Goal: Contribute content: Add original content to the website for others to see

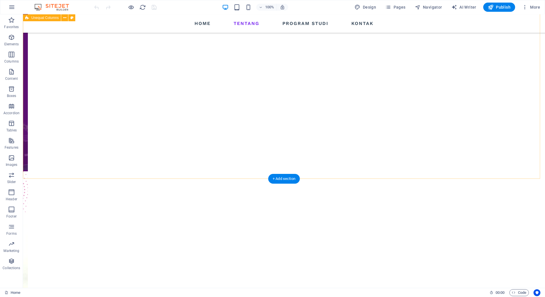
scroll to position [351, 0]
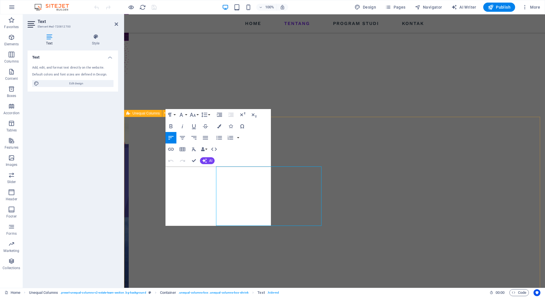
scroll to position [309, 0]
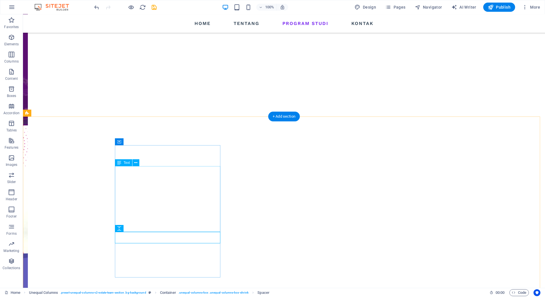
click at [136, 161] on icon at bounding box center [136, 163] width 3 height 6
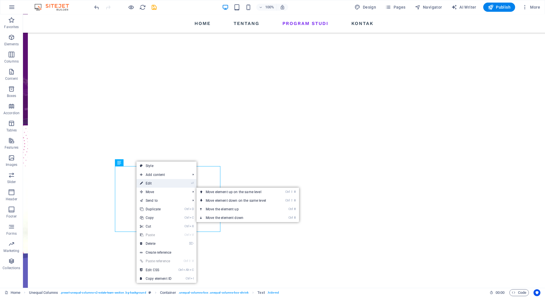
click at [155, 186] on link "⏎ Edit" at bounding box center [156, 183] width 39 height 9
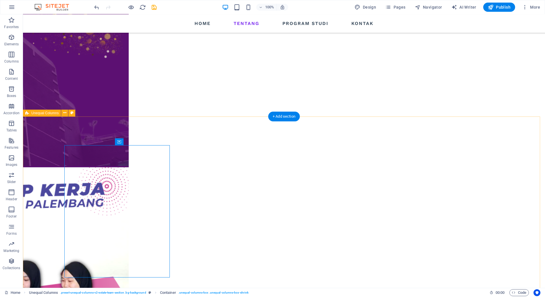
scroll to position [351, 0]
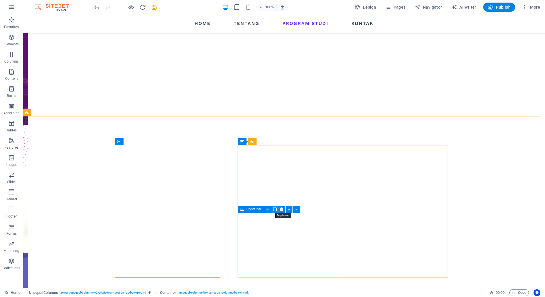
click at [276, 210] on icon at bounding box center [275, 210] width 4 height 6
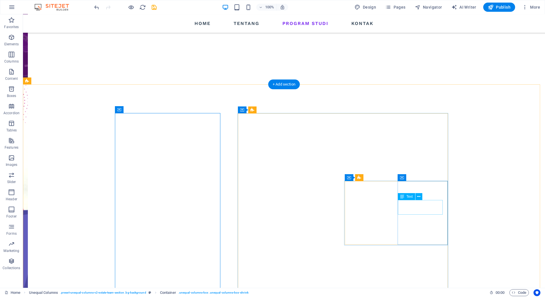
scroll to position [447, 0]
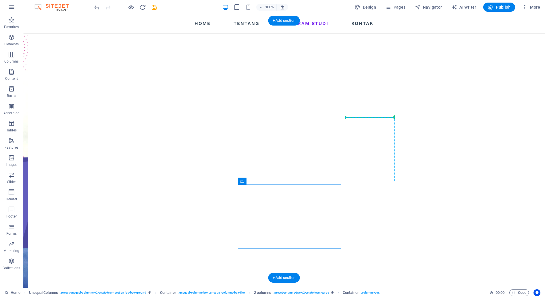
drag, startPoint x: 266, startPoint y: 197, endPoint x: 355, endPoint y: 122, distance: 116.1
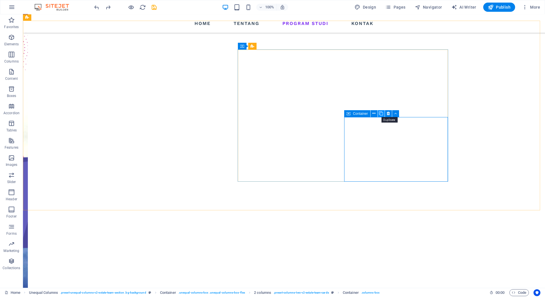
click at [382, 114] on icon at bounding box center [381, 114] width 4 height 6
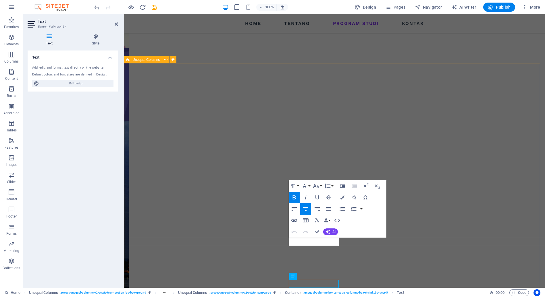
scroll to position [405, 0]
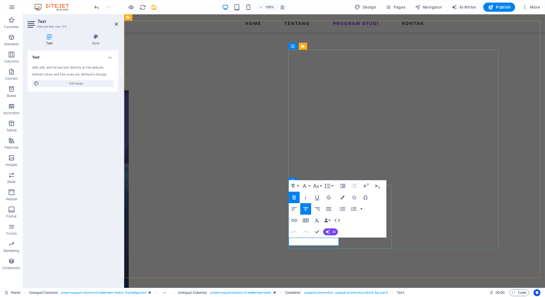
drag, startPoint x: 292, startPoint y: 242, endPoint x: 337, endPoint y: 245, distance: 44.4
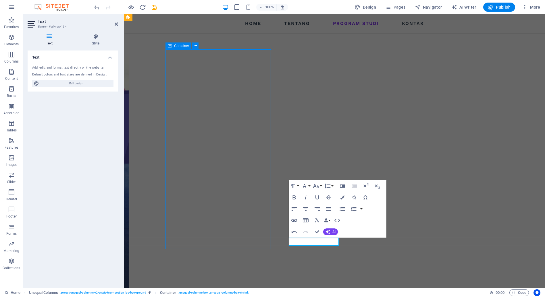
scroll to position [447, 0]
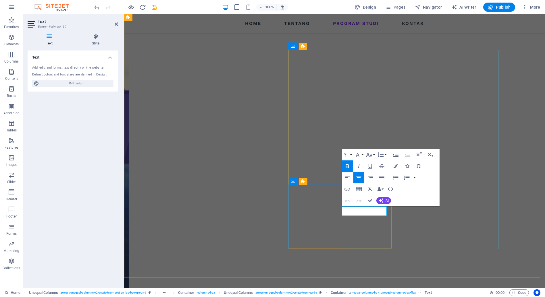
drag, startPoint x: 346, startPoint y: 209, endPoint x: 381, endPoint y: 211, distance: 35.1
drag, startPoint x: 352, startPoint y: 212, endPoint x: 360, endPoint y: 215, distance: 8.1
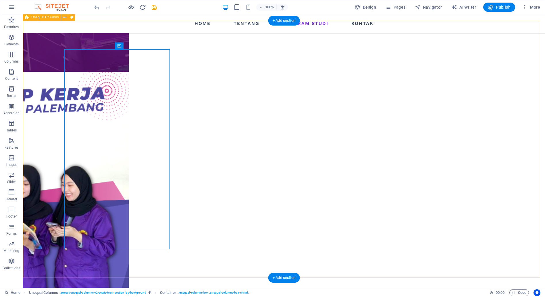
scroll to position [447, 0]
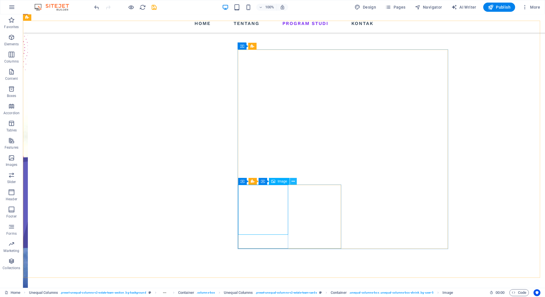
click at [293, 182] on icon at bounding box center [293, 182] width 3 height 6
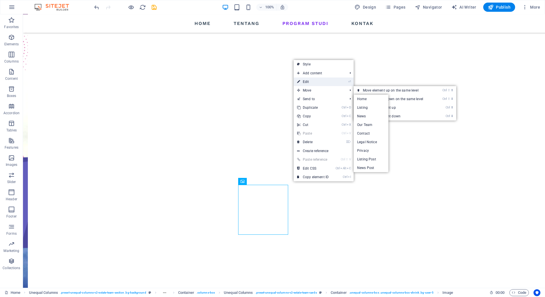
click at [315, 82] on link "⏎ Edit" at bounding box center [313, 82] width 39 height 9
select select "%"
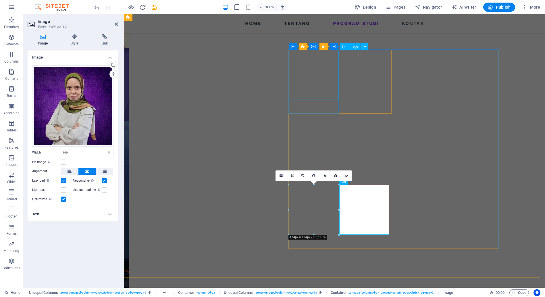
scroll to position [405, 0]
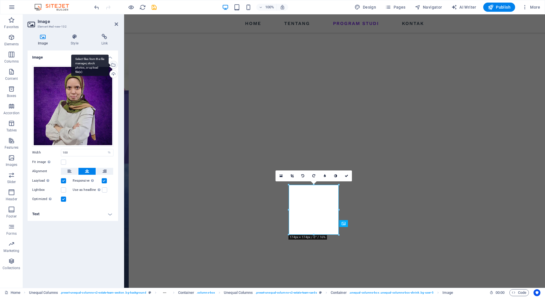
click at [113, 62] on div "Select files from the file manager, stock photos, or upload file(s)" at bounding box center [113, 65] width 9 height 9
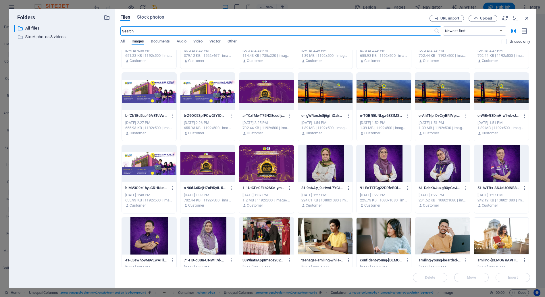
scroll to position [64, 0]
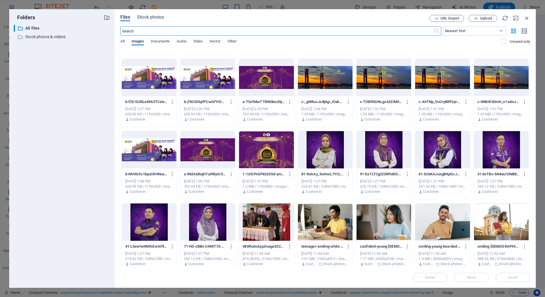
click at [149, 228] on div at bounding box center [149, 222] width 55 height 37
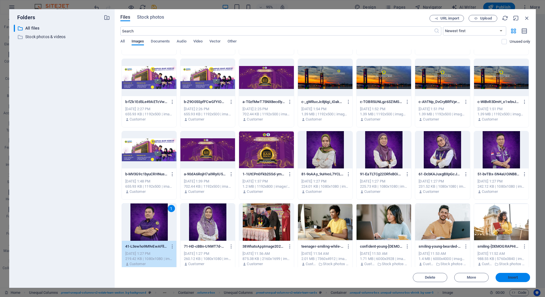
click at [520, 279] on span "Insert" at bounding box center [513, 277] width 30 height 3
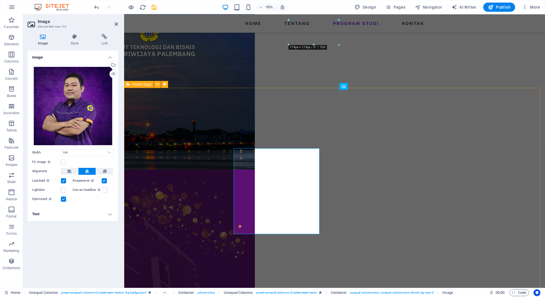
scroll to position [595, 0]
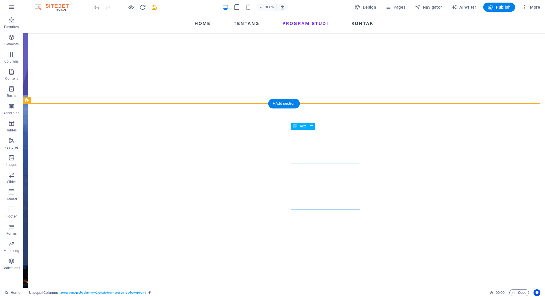
scroll to position [542, 0]
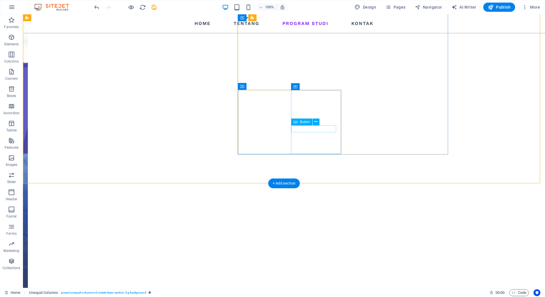
click at [316, 121] on icon at bounding box center [315, 122] width 3 height 6
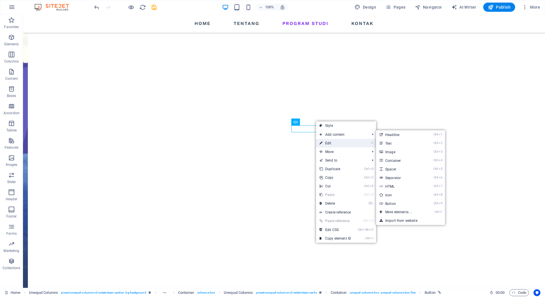
click at [331, 144] on link "⏎ Edit" at bounding box center [335, 143] width 39 height 9
select select "px"
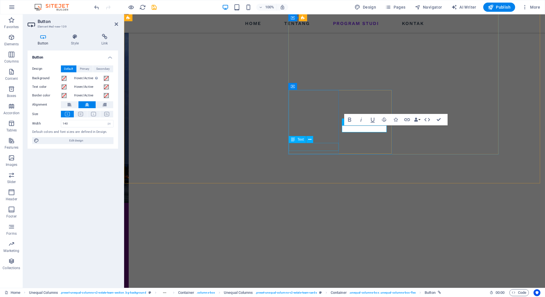
scroll to position [500, 0]
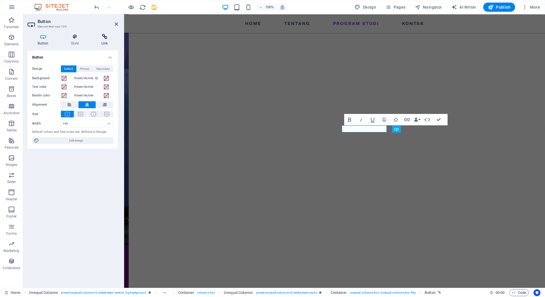
click at [100, 35] on icon at bounding box center [104, 37] width 27 height 6
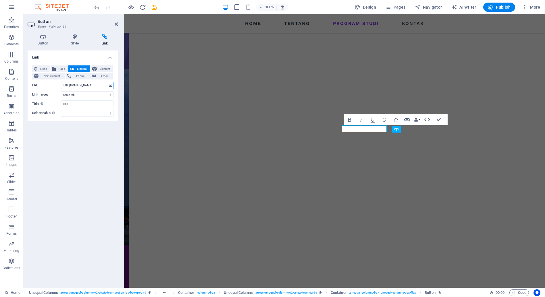
click at [81, 86] on input "[URL][DOMAIN_NAME]" at bounding box center [87, 85] width 53 height 7
type input "[URL][DOMAIN_NAME]"
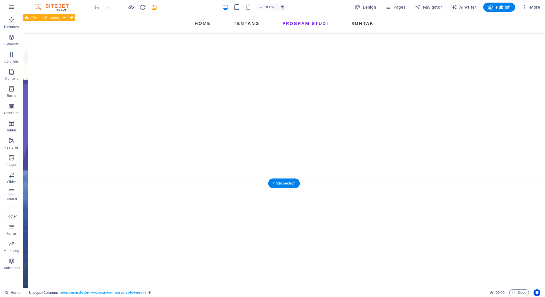
scroll to position [446, 0]
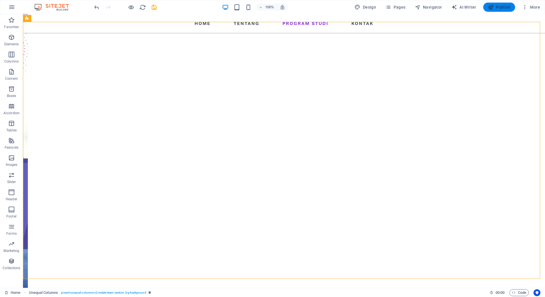
click at [505, 10] on button "Publish" at bounding box center [499, 7] width 32 height 9
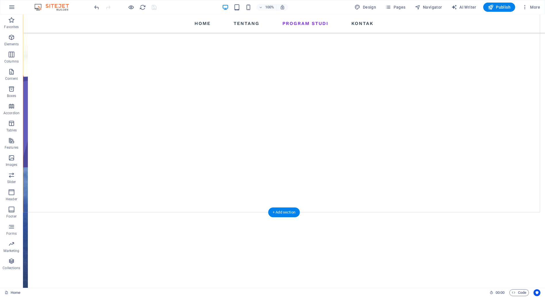
scroll to position [574, 0]
